Goal: Task Accomplishment & Management: Use online tool/utility

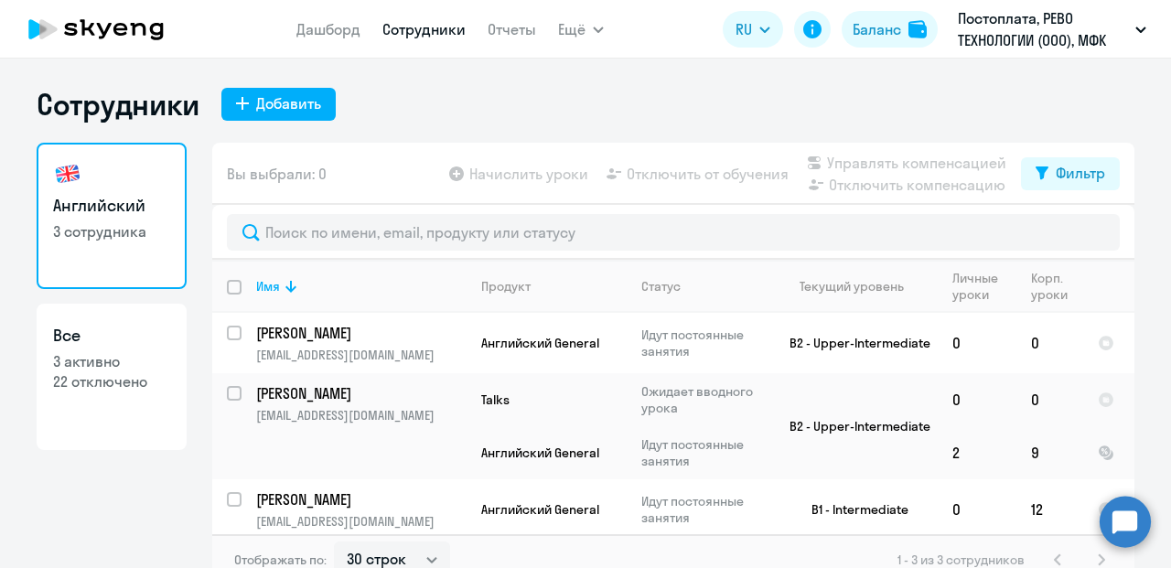
select select "30"
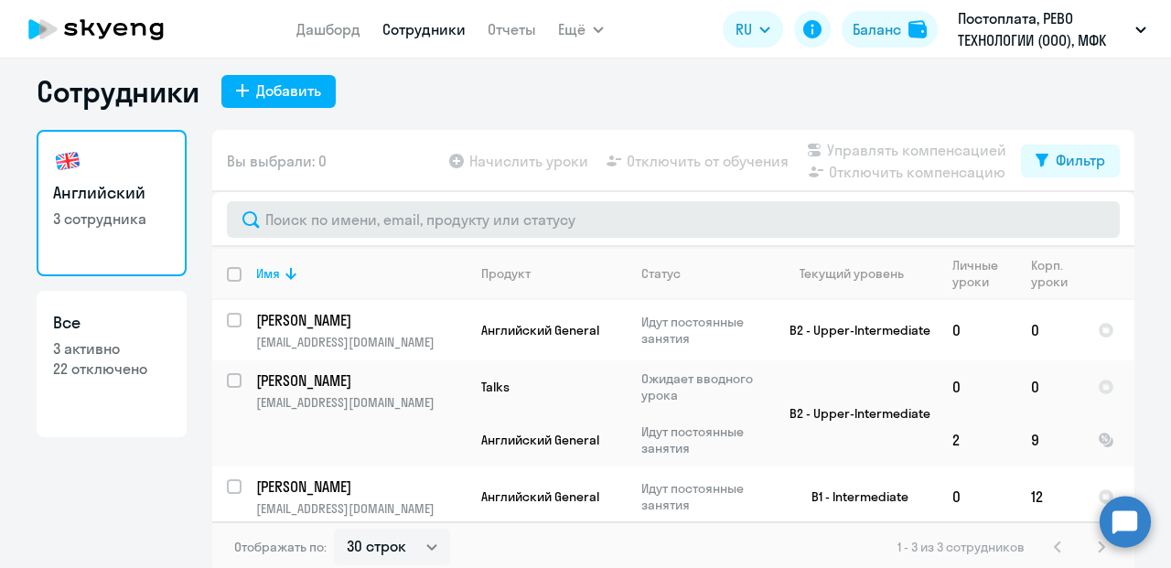
scroll to position [16, 0]
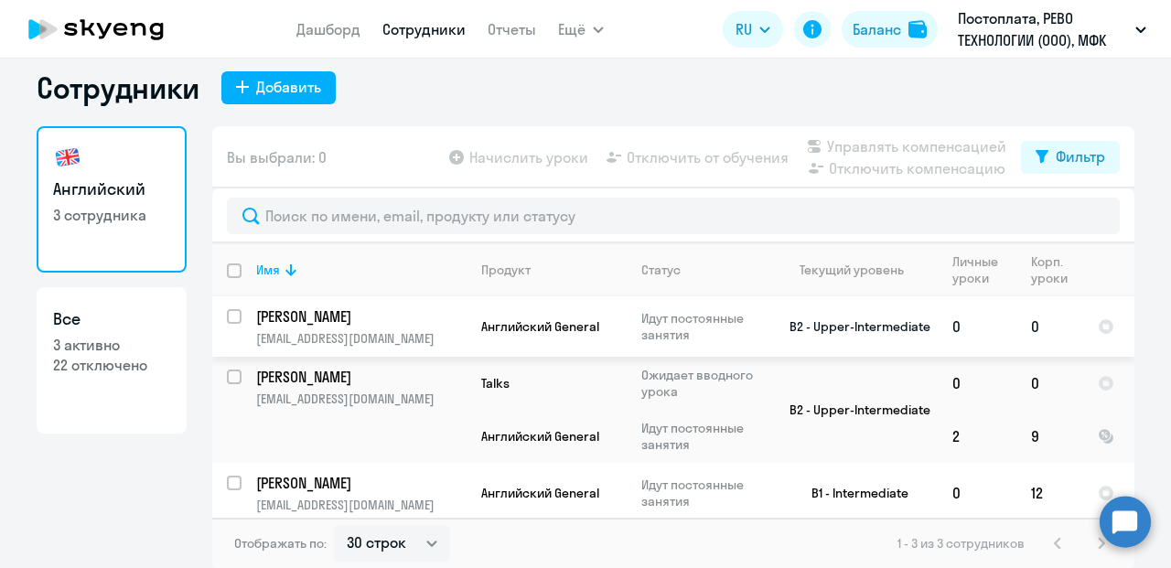
click at [242, 318] on td "[PERSON_NAME] [PERSON_NAME][EMAIL_ADDRESS][DOMAIN_NAME]" at bounding box center [354, 327] width 225 height 60
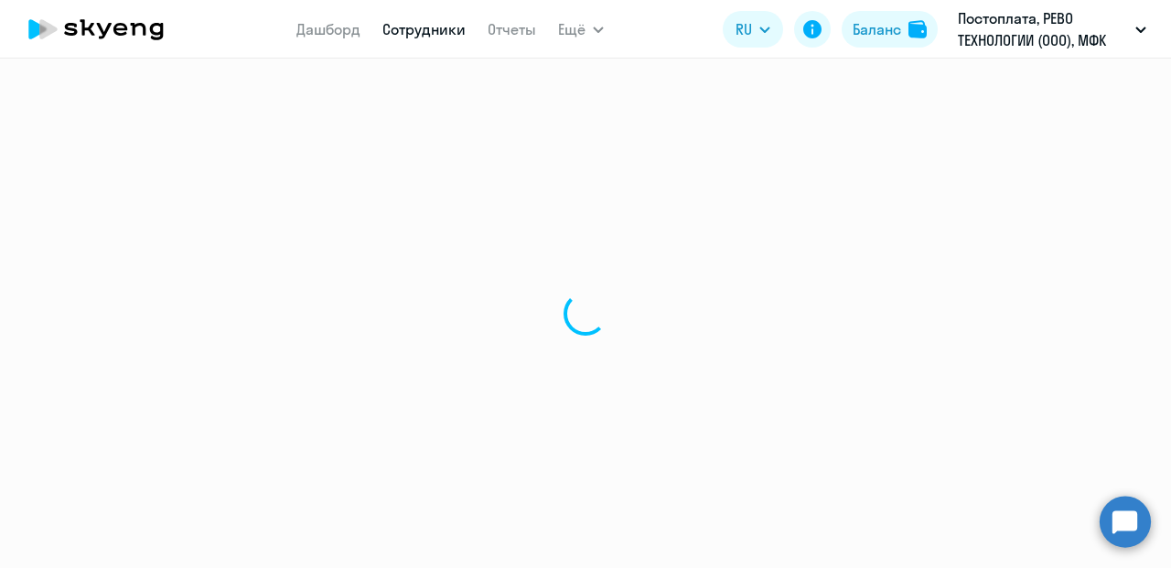
select select "english"
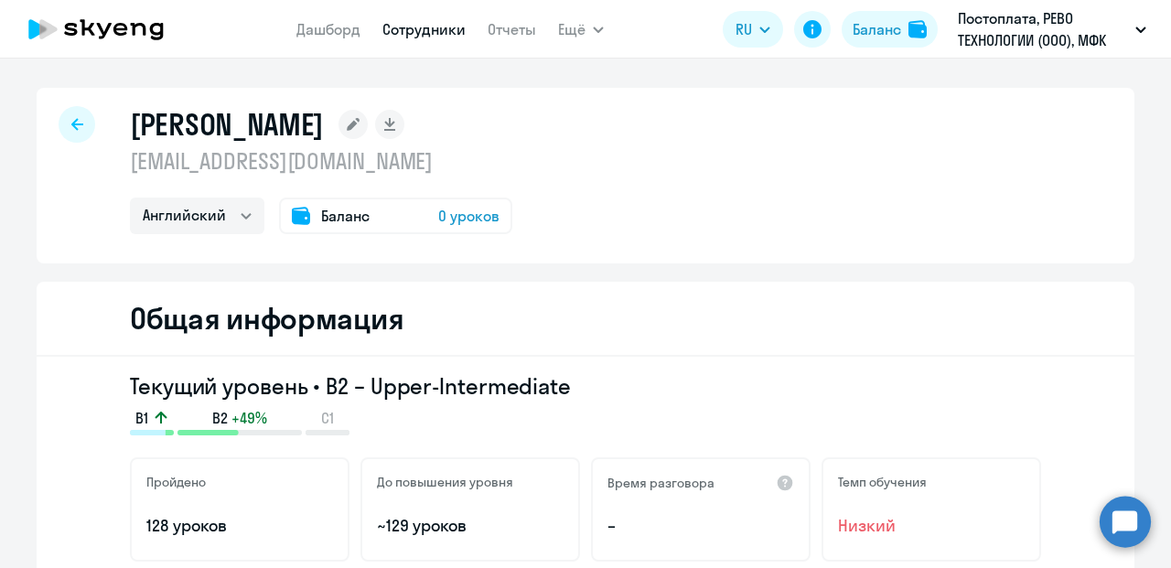
click at [69, 114] on div at bounding box center [77, 124] width 37 height 37
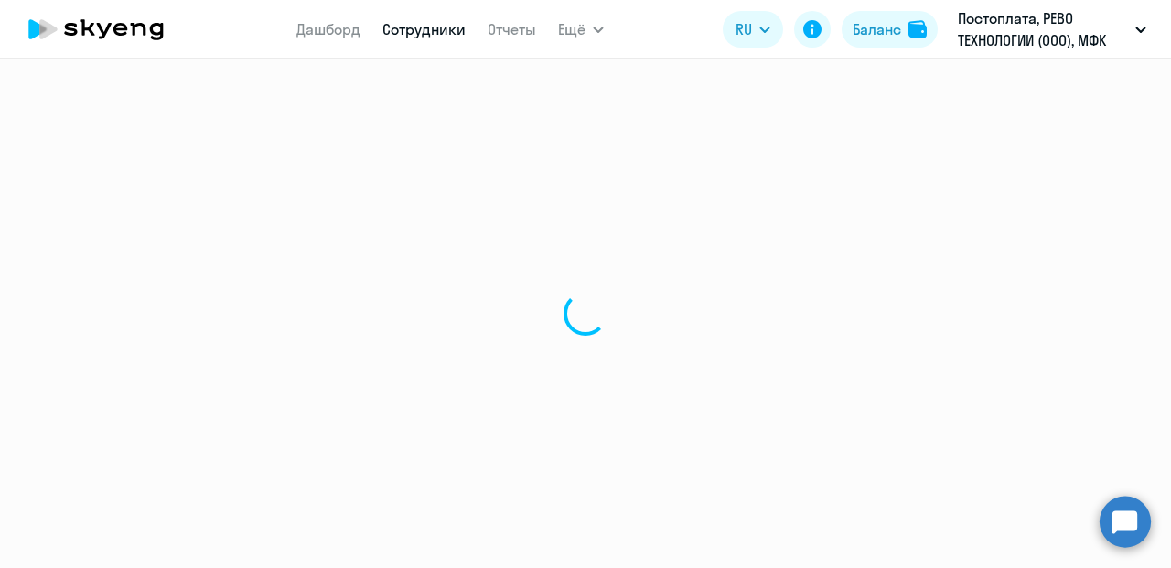
select select "30"
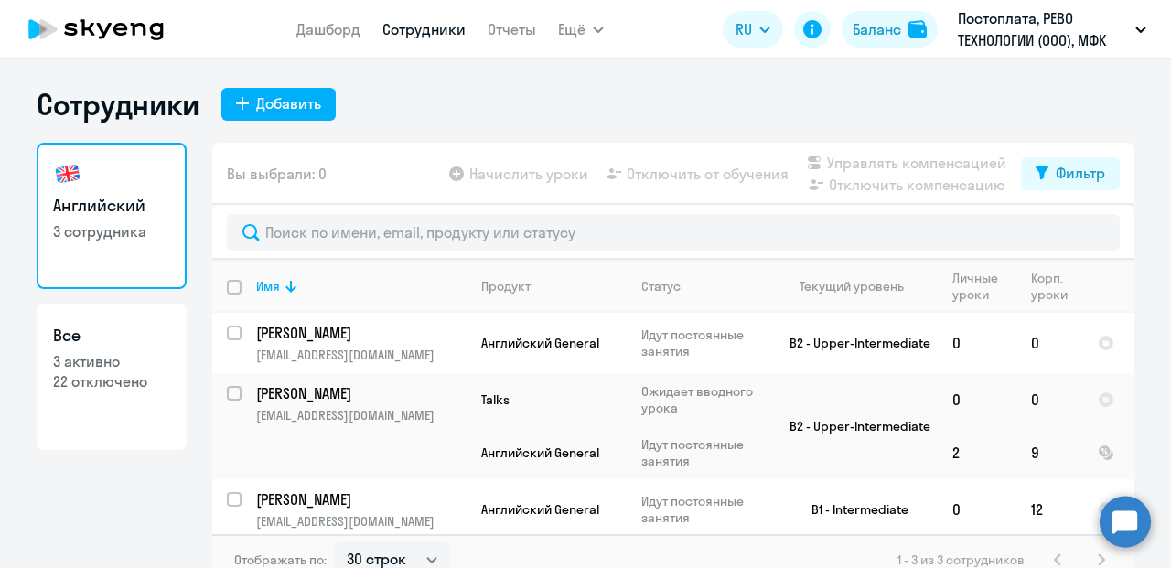
click at [501, 173] on app-table-action-button "Начислить уроки" at bounding box center [517, 174] width 143 height 22
click at [550, 185] on div "Начислить уроки Отключить от обучения Управлять компенсацией Отключить компенса…" at bounding box center [734, 174] width 576 height 44
select select "30"
click at [227, 335] on input "select row 22447865" at bounding box center [245, 344] width 37 height 37
checkbox input "true"
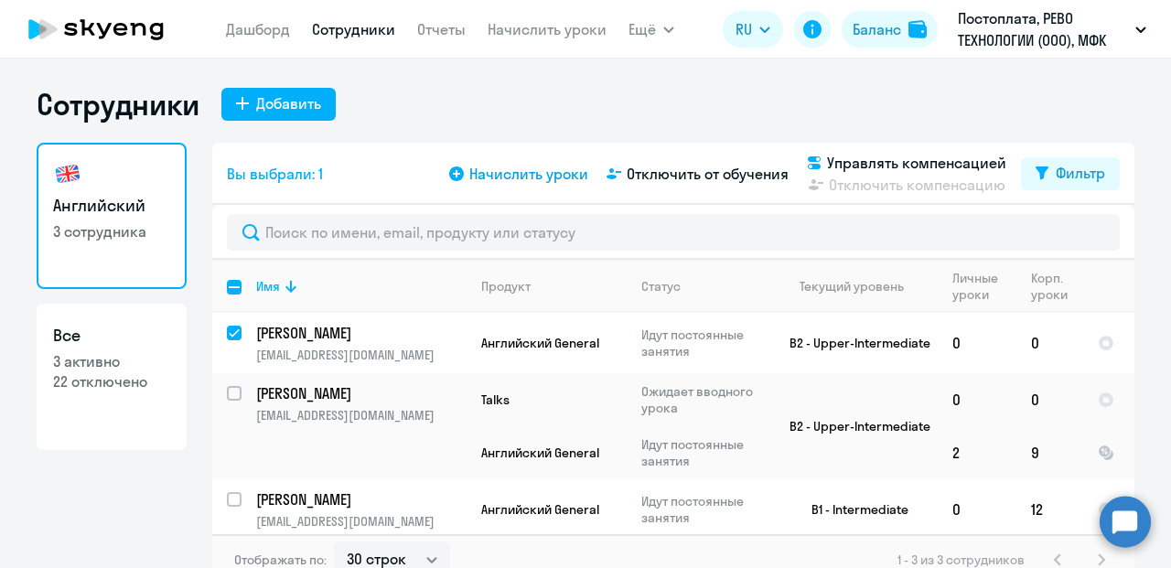
click at [503, 177] on span "Начислить уроки" at bounding box center [528, 174] width 119 height 22
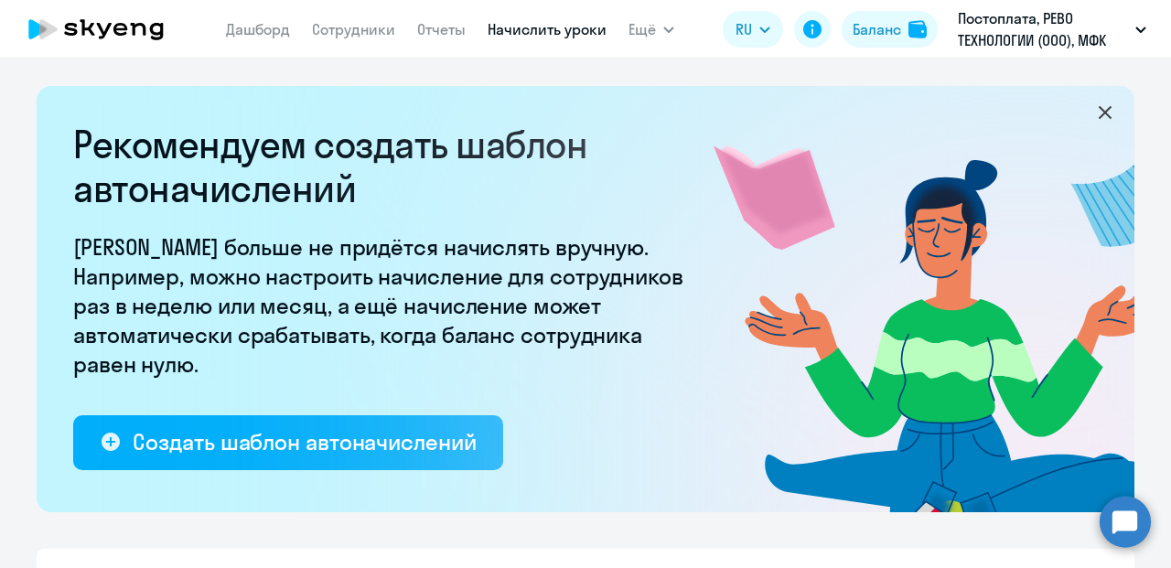
select select "10"
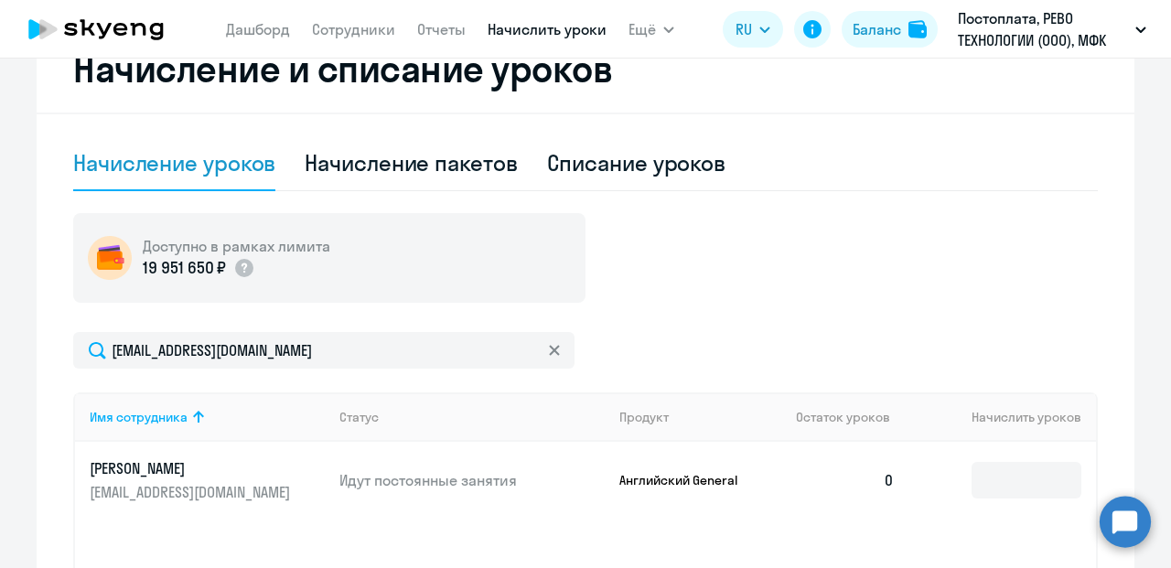
scroll to position [549, 0]
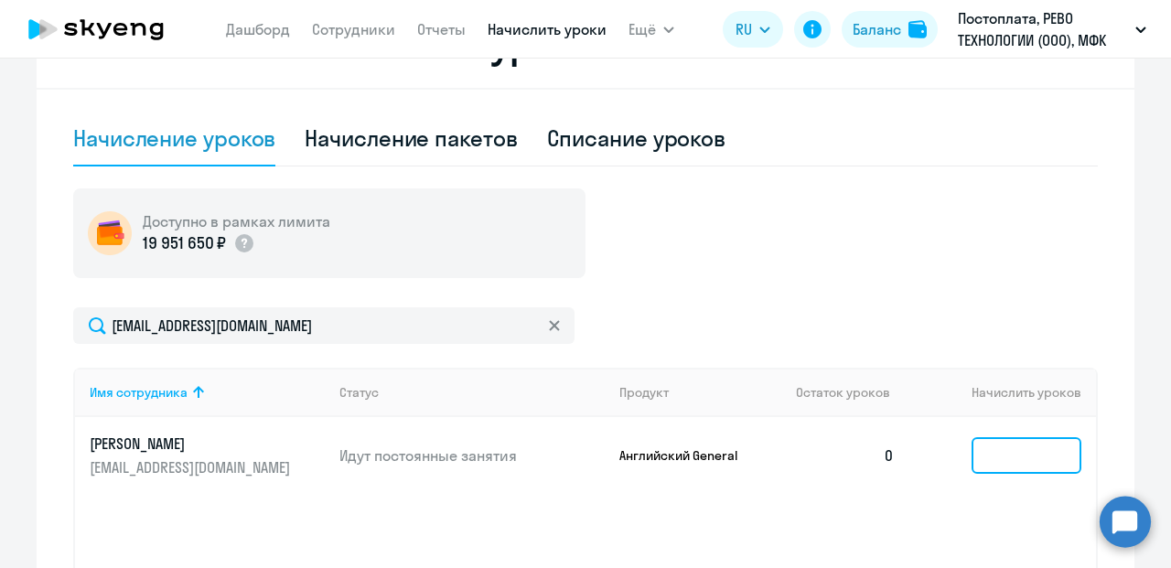
click at [995, 459] on input at bounding box center [1027, 455] width 110 height 37
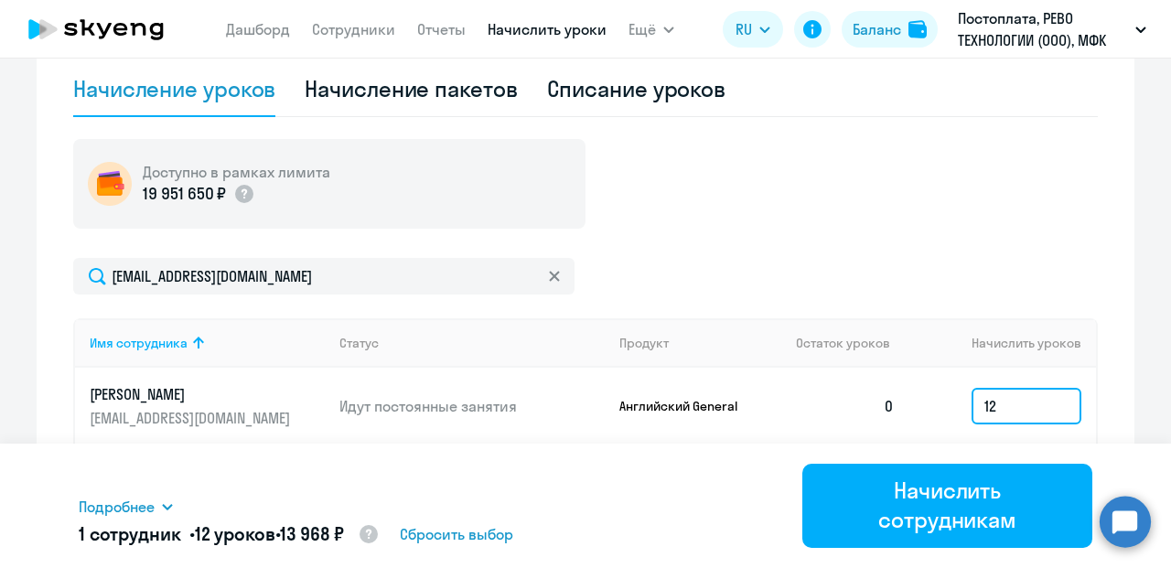
scroll to position [641, 0]
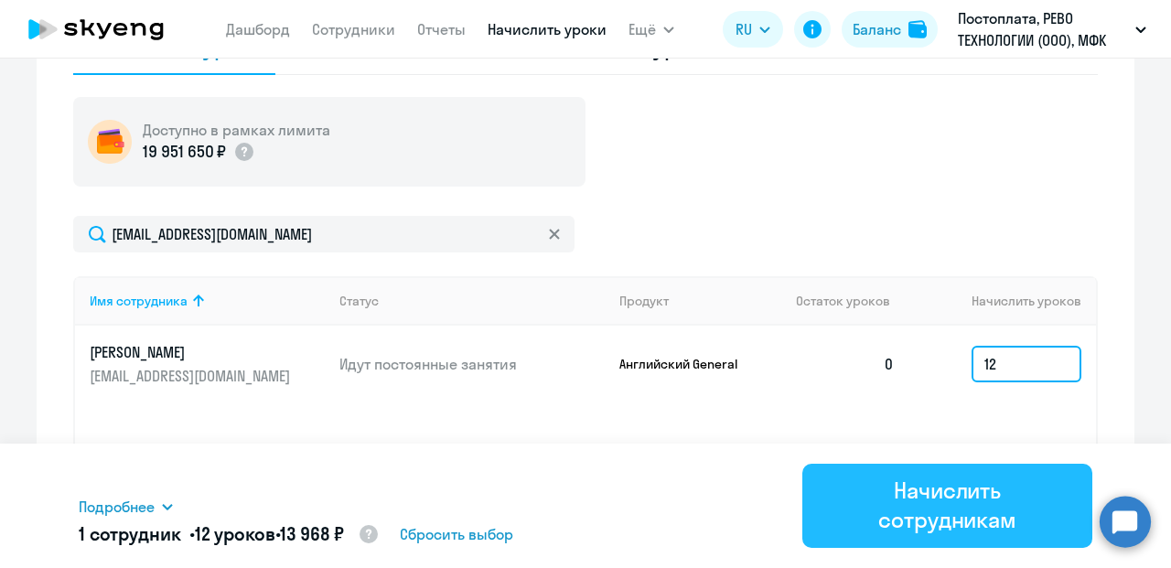
type input "12"
click at [950, 489] on div "Начислить сотрудникам" at bounding box center [947, 505] width 239 height 59
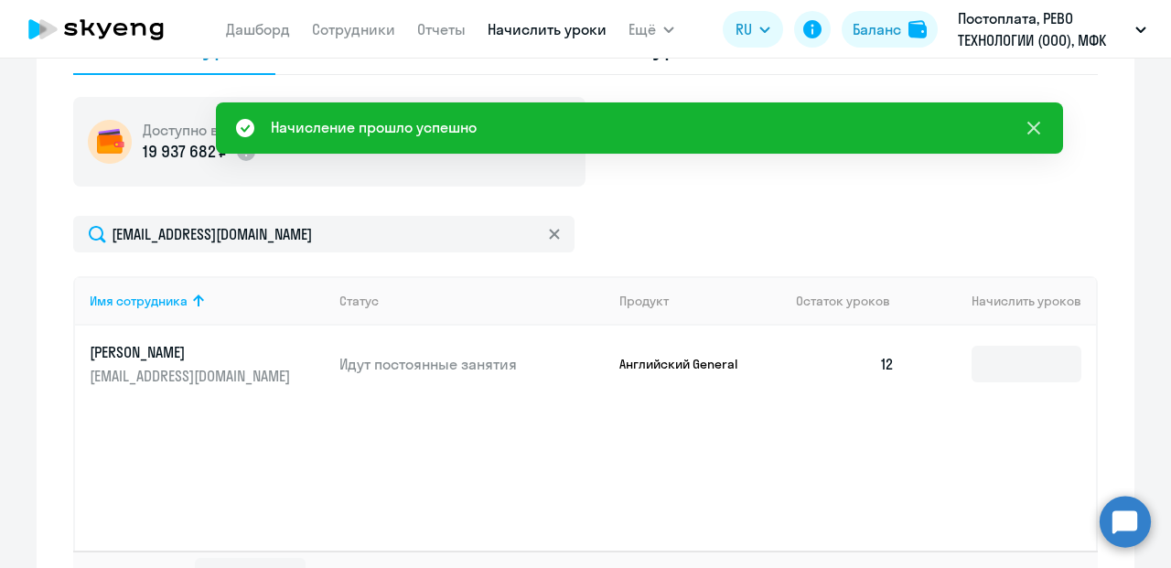
click at [1043, 125] on icon at bounding box center [1034, 128] width 22 height 22
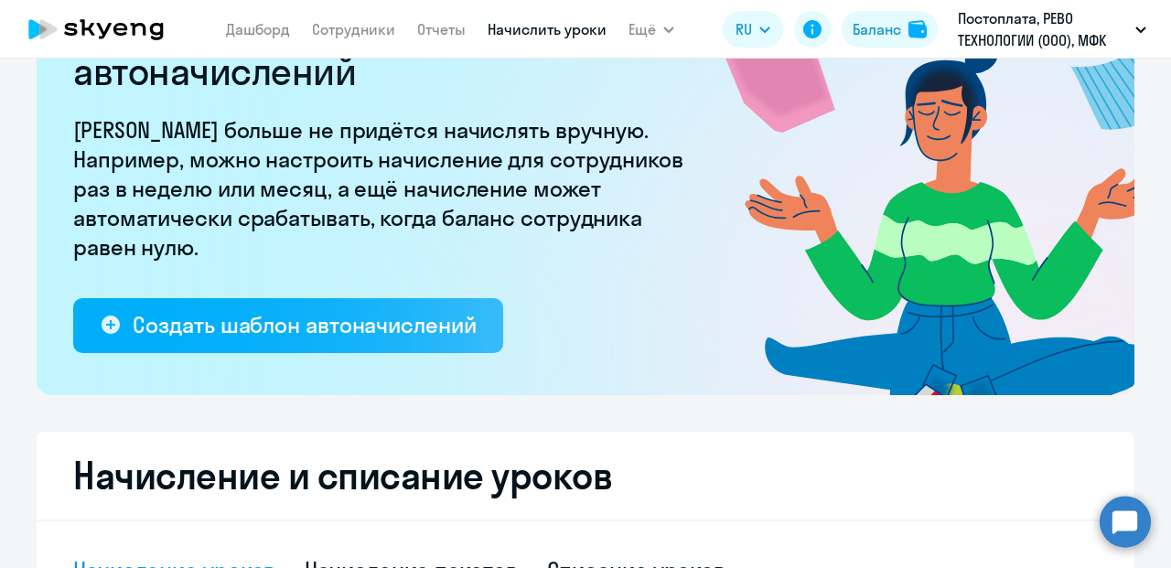
scroll to position [0, 0]
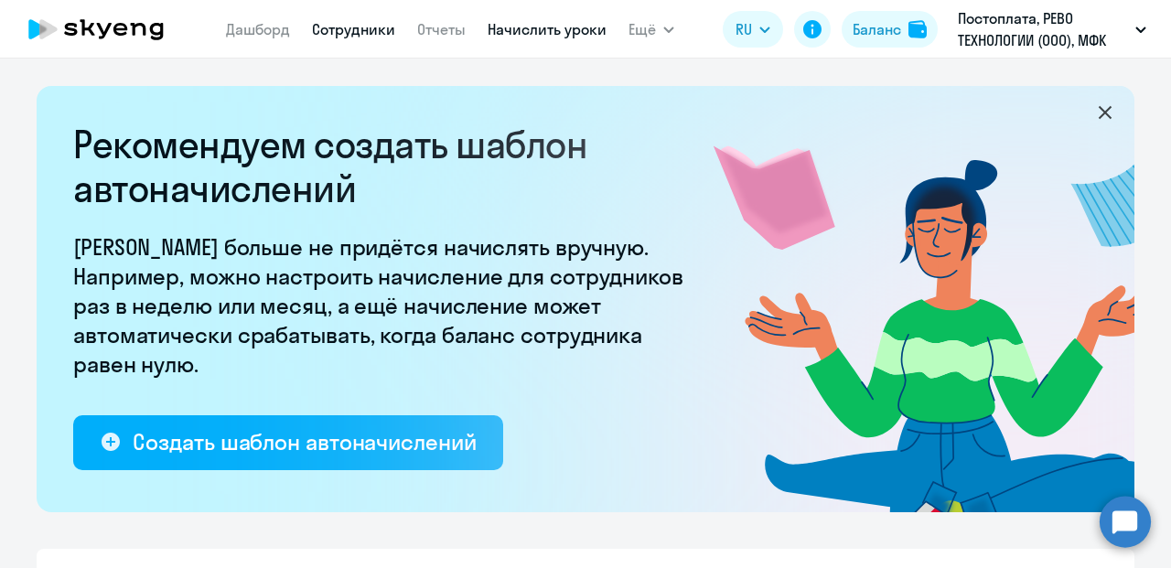
click at [320, 25] on link "Сотрудники" at bounding box center [353, 29] width 83 height 18
select select "30"
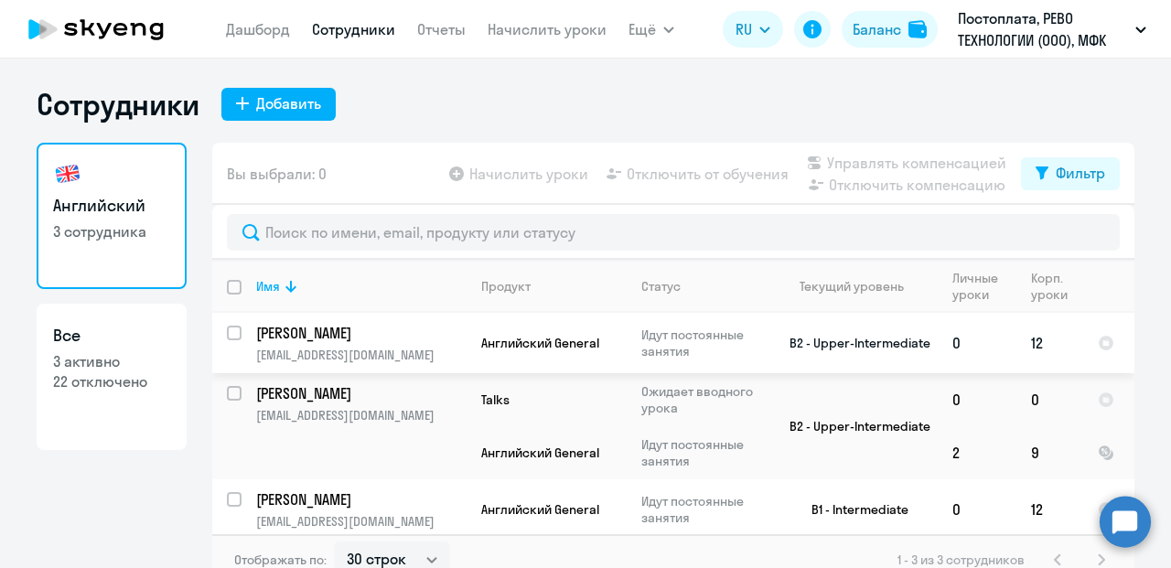
scroll to position [2, 0]
